Goal: Task Accomplishment & Management: Use online tool/utility

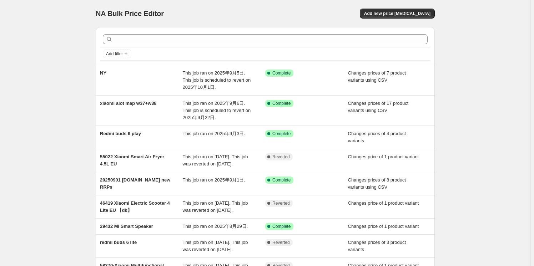
drag, startPoint x: 69, startPoint y: 21, endPoint x: 78, endPoint y: 21, distance: 9.3
click at [69, 21] on div "NA Bulk Price Editor. This page is ready NA Bulk Price Editor Add new price [ME…" at bounding box center [265, 187] width 530 height 375
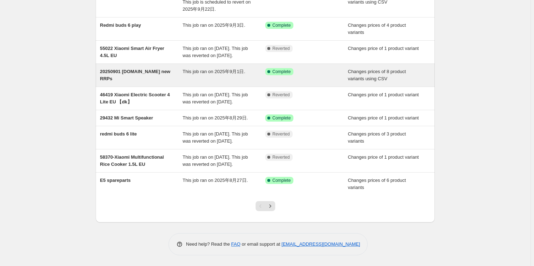
scroll to position [130, 0]
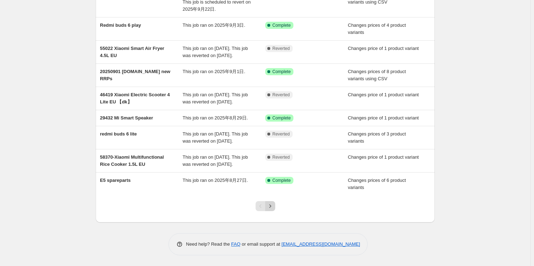
click at [270, 210] on icon "Next" at bounding box center [270, 206] width 7 height 7
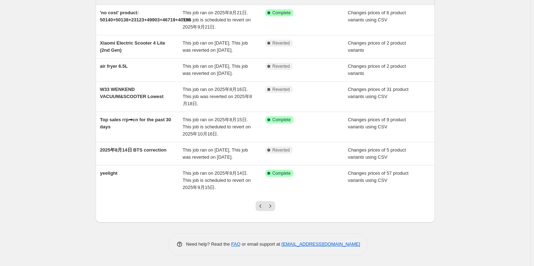
scroll to position [162, 0]
click at [274, 210] on icon "Next" at bounding box center [270, 206] width 7 height 7
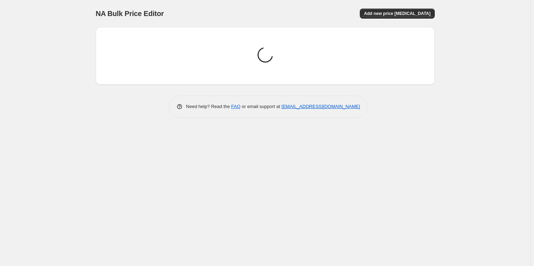
scroll to position [0, 0]
drag, startPoint x: 56, startPoint y: 38, endPoint x: 85, endPoint y: 67, distance: 41.4
click at [56, 38] on div "NA Bulk Price Editor. This page is ready NA Bulk Price Editor Add new price [ME…" at bounding box center [266, 133] width 533 height 266
click at [196, 187] on div "NA Bulk Price Editor. This page is ready NA Bulk Price Editor Add new price [ME…" at bounding box center [266, 133] width 533 height 266
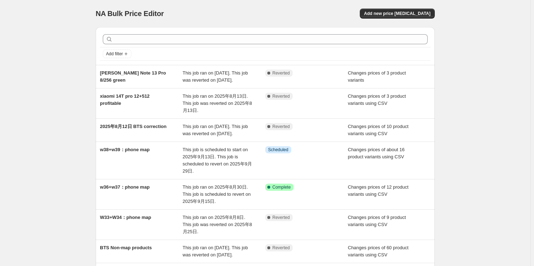
click at [40, 31] on div "NA Bulk Price Editor. This page is ready NA Bulk Price Editor Add new price [ME…" at bounding box center [265, 205] width 530 height 410
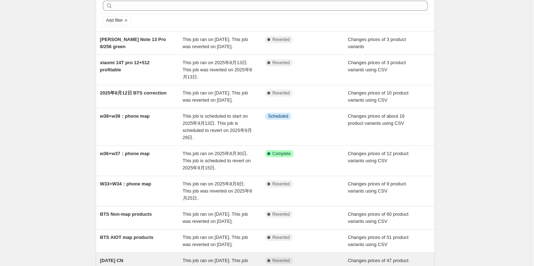
scroll to position [17, 0]
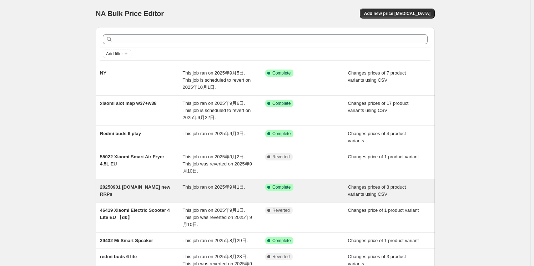
click at [122, 188] on span "20250901 [DOMAIN_NAME] new RRPs" at bounding box center [135, 190] width 70 height 12
